Goal: Communication & Community: Answer question/provide support

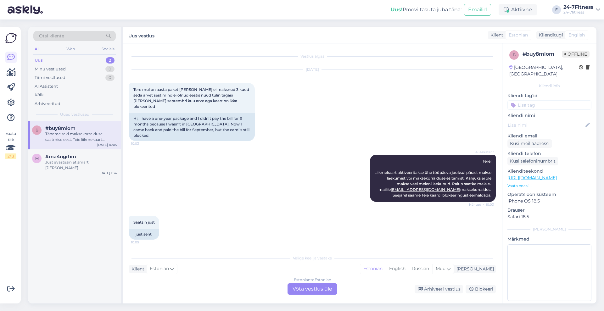
scroll to position [28, 0]
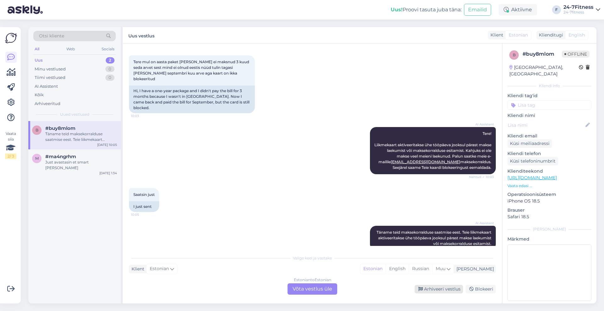
click at [442, 288] on div "Arhiveeri vestlus" at bounding box center [439, 289] width 48 height 8
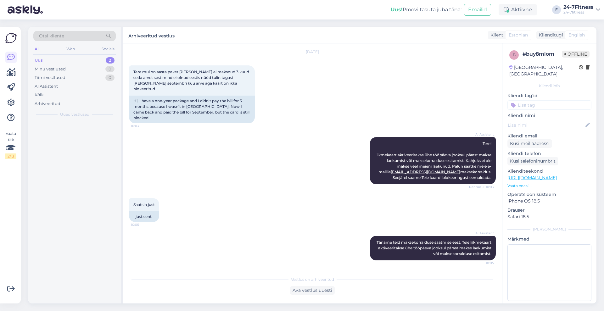
scroll to position [6, 0]
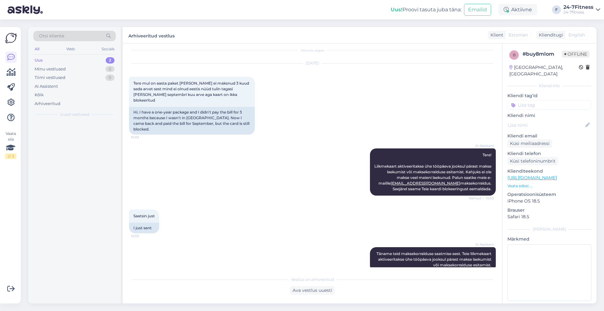
click at [69, 58] on div "Uus 2" at bounding box center [74, 60] width 82 height 9
click at [81, 135] on div "Just avastasin et smart [PERSON_NAME]" at bounding box center [81, 136] width 72 height 11
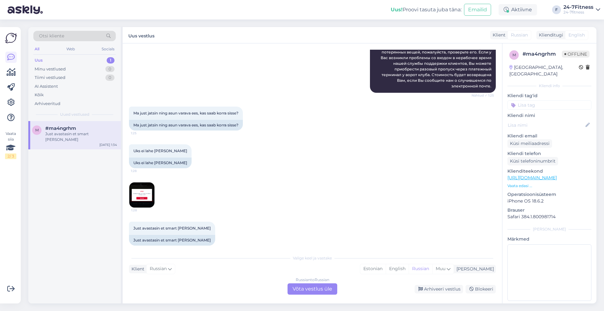
scroll to position [121, 0]
click at [315, 291] on div "Russian to Russian Võta vestlus üle" at bounding box center [313, 289] width 50 height 11
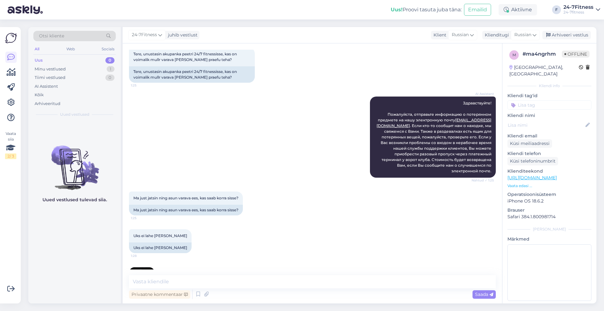
scroll to position [0, 0]
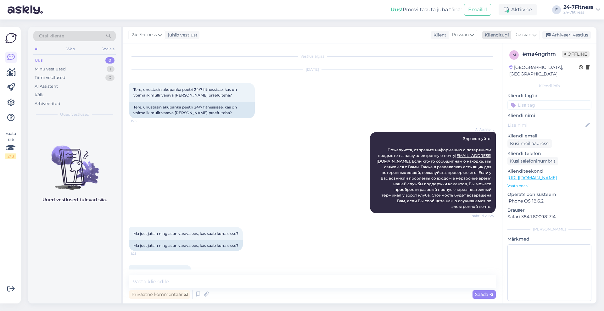
click at [529, 35] on span "Russian" at bounding box center [522, 34] width 17 height 7
type input "est"
click at [522, 58] on link "Estonian" at bounding box center [511, 63] width 69 height 10
click at [467, 30] on div "Russian" at bounding box center [460, 35] width 29 height 10
type input "est"
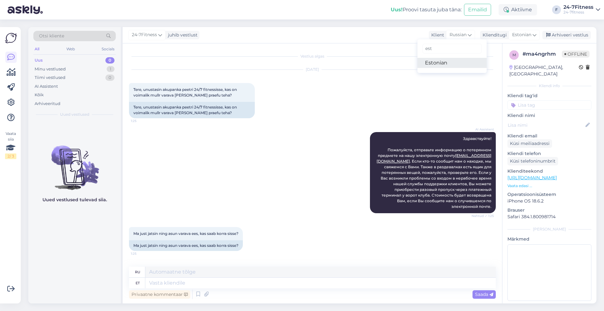
click at [447, 62] on link "Estonian" at bounding box center [452, 63] width 69 height 10
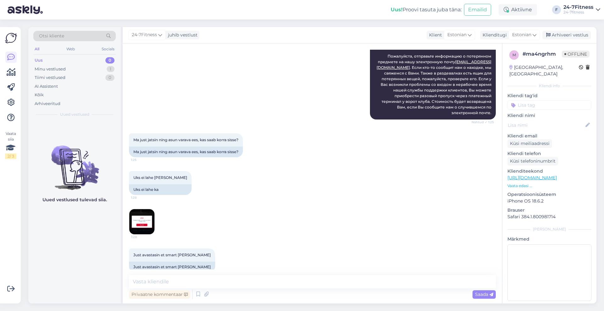
scroll to position [98, 0]
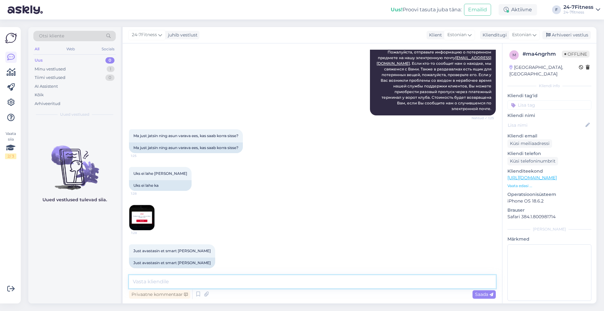
click at [250, 278] on textarea at bounding box center [312, 281] width 367 height 13
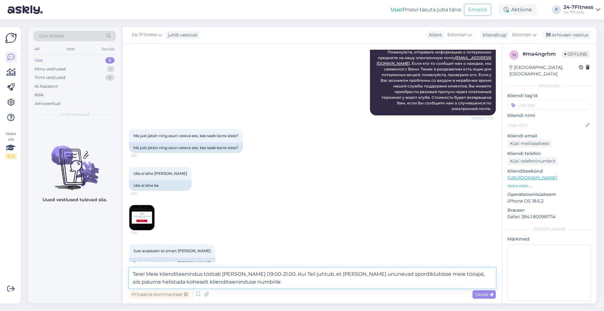
paste textarea "[PHONE_NUMBER] ja me saame Teid sisenemisega aidata."
paste textarea "[PERSON_NAME] tekib klienditeeninduse tööaja väliselt, siis on võimalik osta üh…"
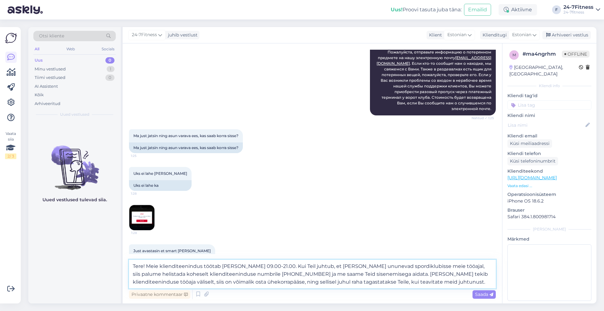
click at [386, 273] on textarea "Tere! Meie klienditeenindus töötab [PERSON_NAME] 09.00-21.00. Kui Teil juhtub, …" at bounding box center [312, 274] width 367 height 29
click at [204, 280] on textarea "Tere! Meie klienditeenindus töötab [PERSON_NAME] 09.00-21.00. Kui Teil juhtub, …" at bounding box center [312, 274] width 367 height 29
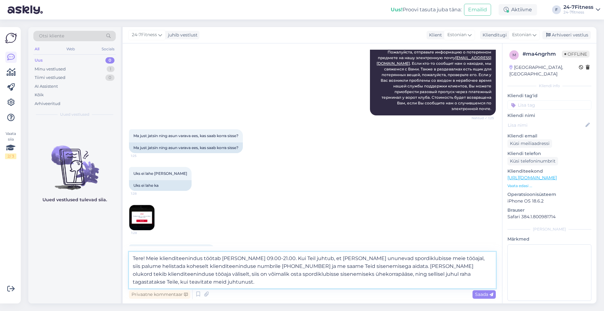
click at [161, 283] on textarea "Tere! Meie klienditeenindus töötab [PERSON_NAME] 09.00-21.00. Kui Teil juhtub, …" at bounding box center [312, 270] width 367 height 37
type textarea "Tere! Meie klienditeenindus töötab [PERSON_NAME] 09.00-21.00. Kui Teil juhtub, …"
click at [491, 291] on div "Saada" at bounding box center [484, 294] width 23 height 8
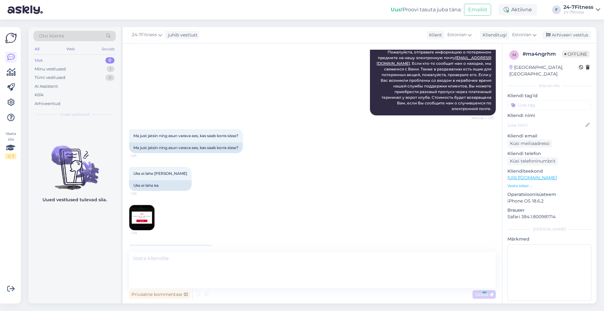
scroll to position [165, 0]
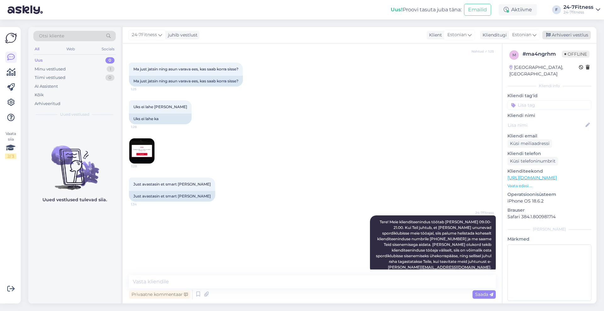
click at [557, 36] on div "Arhiveeri vestlus" at bounding box center [566, 35] width 48 height 8
